Goal: Navigation & Orientation: Find specific page/section

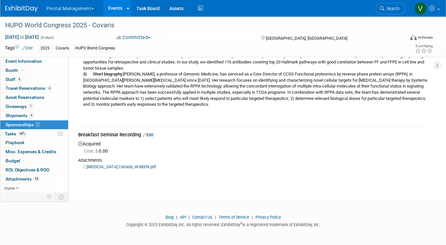
click at [113, 3] on link "Events" at bounding box center [115, 8] width 24 height 16
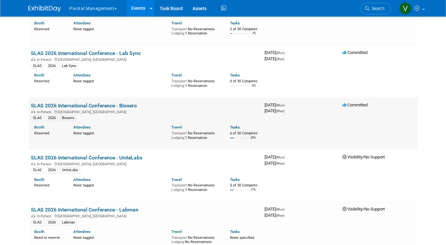
scroll to position [2049, 0]
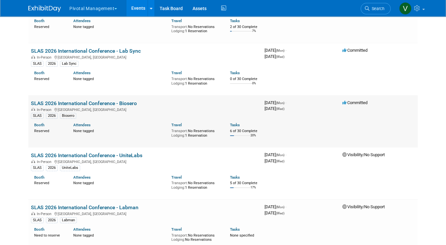
click at [77, 146] on td "SLAS 2026 International Conference - Biosero In-Person [GEOGRAPHIC_DATA], [GEOG…" at bounding box center [145, 121] width 234 height 52
click at [76, 107] on link "SLAS 2026 International Conference - Biosero" at bounding box center [84, 103] width 106 height 6
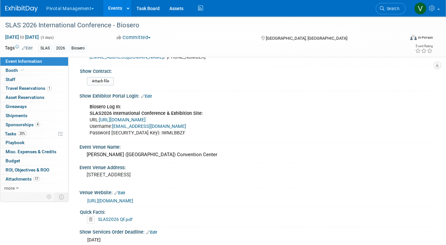
scroll to position [440, 0]
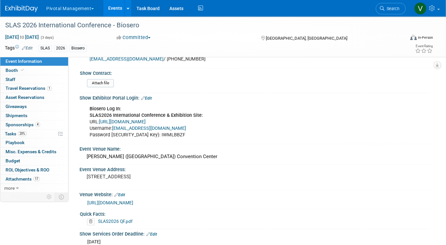
click at [138, 119] on link "[URL][DOMAIN_NAME]" at bounding box center [122, 122] width 47 height 6
